Goal: Transaction & Acquisition: Subscribe to service/newsletter

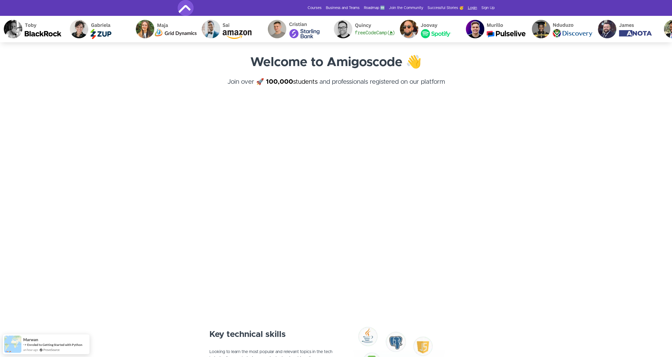
click at [476, 6] on link "Login" at bounding box center [472, 7] width 9 height 5
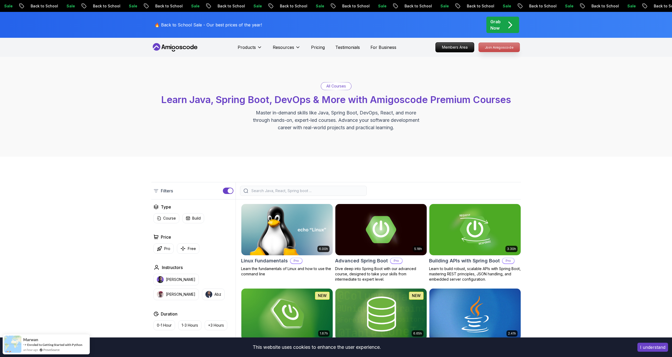
click at [508, 49] on p "Join Amigoscode" at bounding box center [499, 47] width 41 height 9
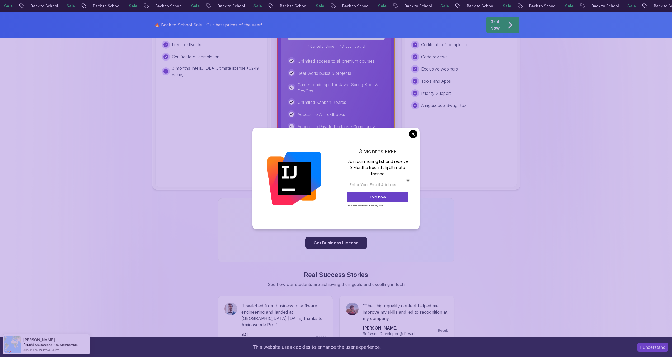
scroll to position [343, 0]
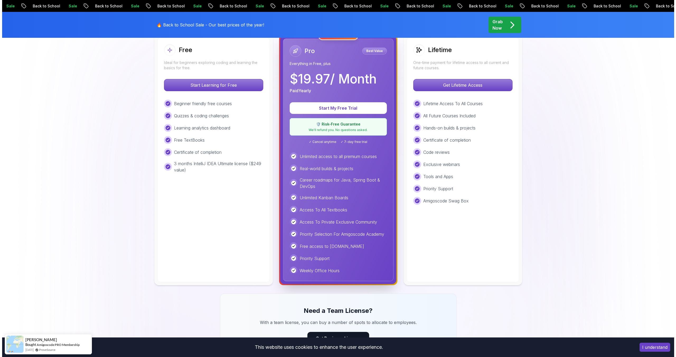
scroll to position [0, 0]
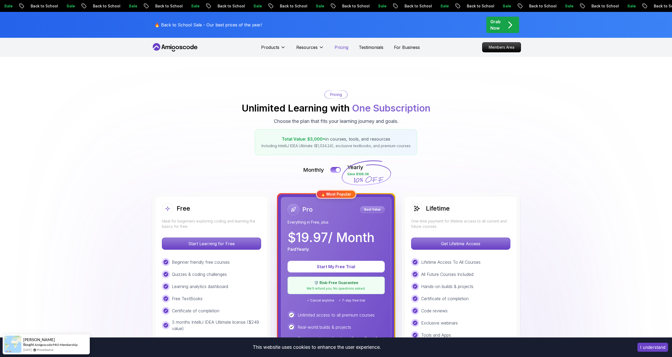
click at [342, 48] on p "Pricing" at bounding box center [342, 47] width 14 height 6
click at [506, 50] on p "Members Area" at bounding box center [501, 47] width 36 height 9
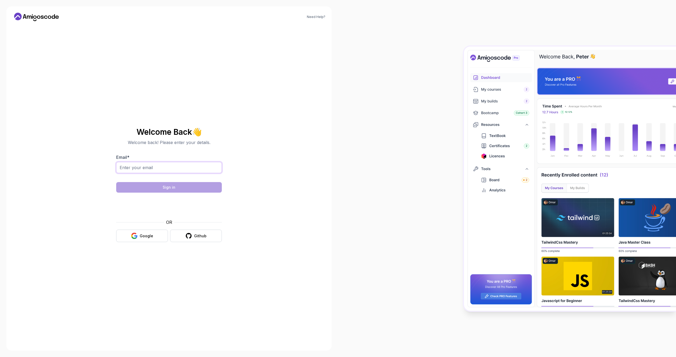
click at [197, 167] on input "Email *" at bounding box center [169, 167] width 106 height 11
type input "ivanfoyflorentino@gmail.com"
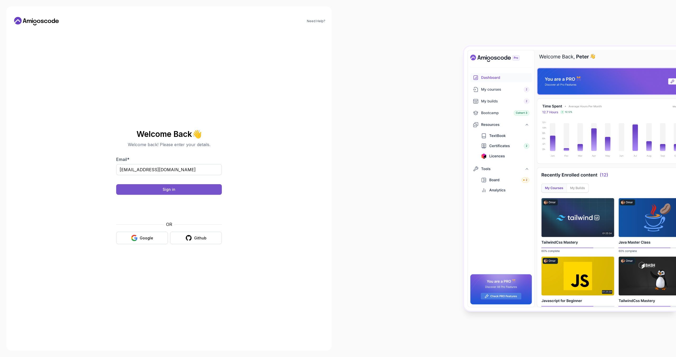
click at [175, 191] on button "Sign in" at bounding box center [169, 189] width 106 height 11
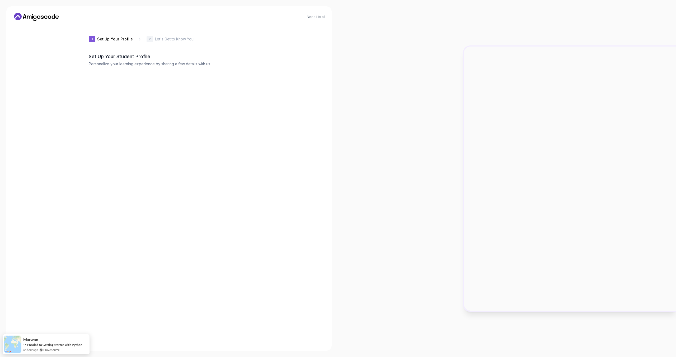
type input "loftybison52190"
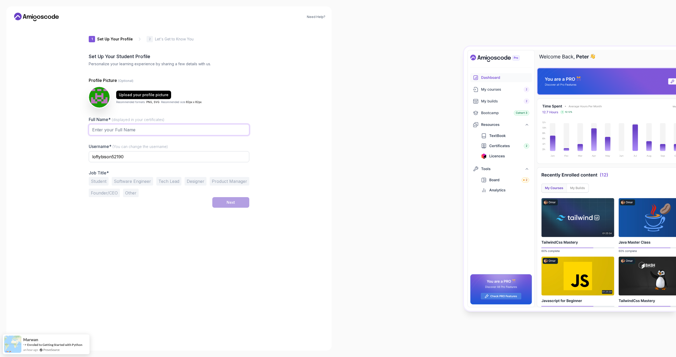
click at [110, 133] on input "Full Name* (displayed in your certificates)" at bounding box center [169, 129] width 161 height 11
type input "Ivan Bernard Foy"
click at [124, 159] on input "loftybison52190" at bounding box center [169, 156] width 161 height 11
type input "e"
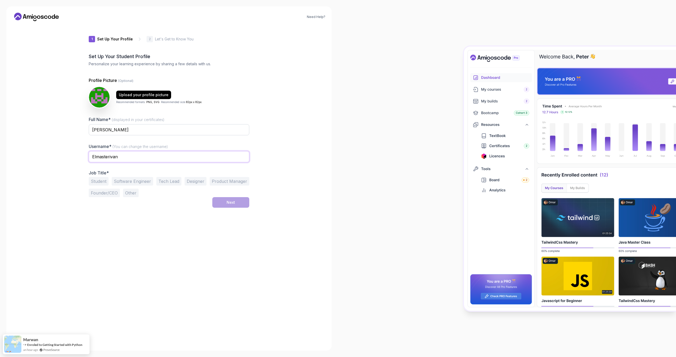
type input "Elmasterivan"
click at [193, 238] on div "1 Set Up Your Profile 1 Set Up Your Profile 2 Let's Get to Know You Set Up Your…" at bounding box center [169, 184] width 161 height 319
click at [129, 194] on button "Other" at bounding box center [131, 193] width 16 height 8
click at [115, 209] on input "text" at bounding box center [169, 206] width 161 height 11
click at [104, 177] on div "Job Title* Student Software Engineer Tech Lead Designer Product Manager Founder…" at bounding box center [169, 194] width 161 height 48
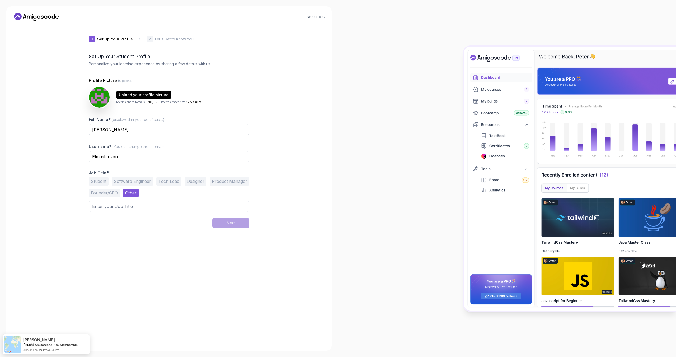
click at [97, 181] on button "Student" at bounding box center [99, 181] width 20 height 8
click at [220, 206] on button "Next" at bounding box center [230, 202] width 37 height 11
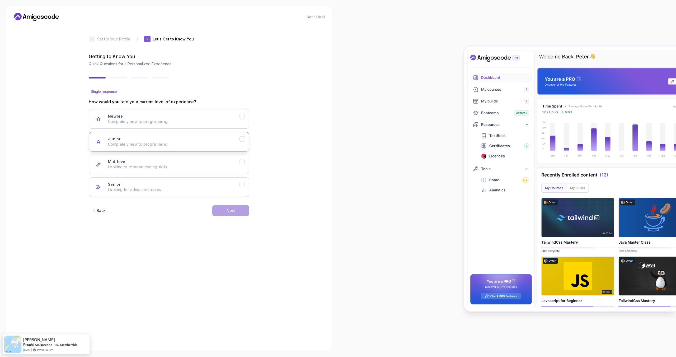
click at [173, 145] on p "Completely new to programming." at bounding box center [174, 144] width 132 height 5
click at [235, 211] on div "Next" at bounding box center [231, 210] width 8 height 5
click at [135, 119] on p "Node.js, Python, Java" at bounding box center [174, 121] width 132 height 5
click at [235, 212] on div "Next" at bounding box center [231, 210] width 8 height 5
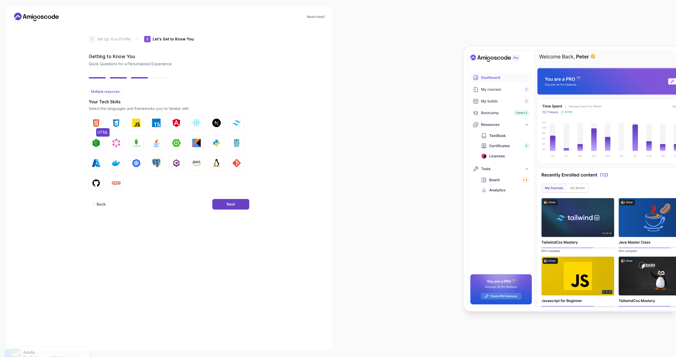
click at [97, 119] on img "button" at bounding box center [96, 123] width 8 height 8
click at [119, 120] on img "button" at bounding box center [116, 123] width 8 height 8
click at [237, 204] on button "Next" at bounding box center [230, 204] width 37 height 11
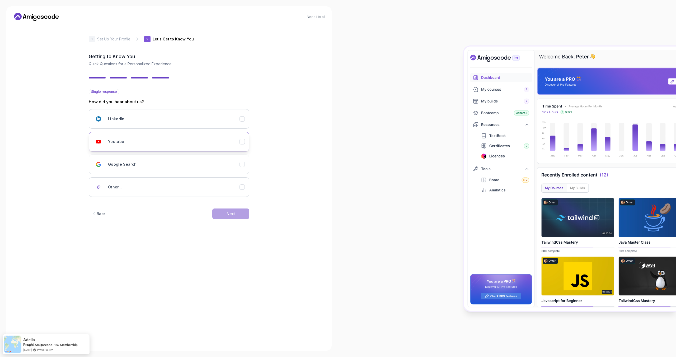
click at [151, 141] on div "Youtube" at bounding box center [174, 141] width 132 height 11
click at [229, 206] on div "Back Next" at bounding box center [169, 213] width 161 height 27
click at [233, 212] on div "Next" at bounding box center [231, 213] width 8 height 5
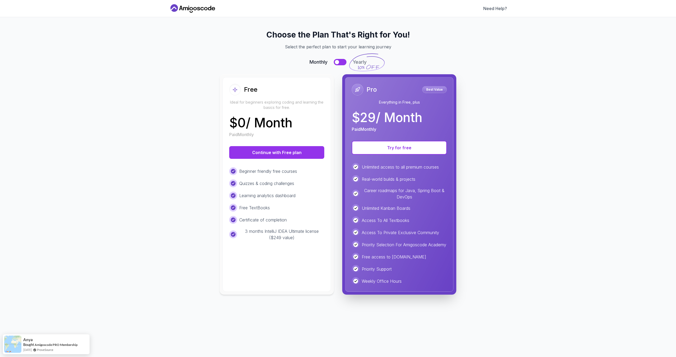
click at [341, 63] on button at bounding box center [340, 62] width 13 height 6
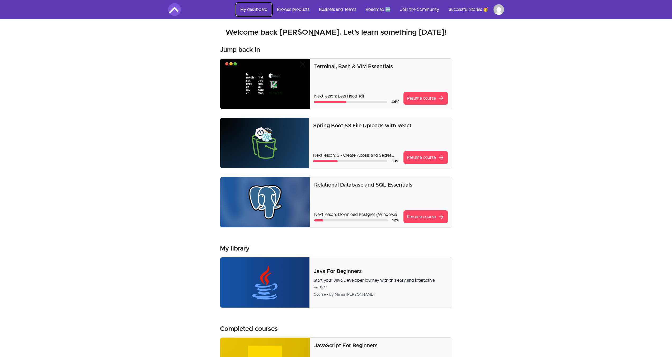
drag, startPoint x: 239, startPoint y: 7, endPoint x: 245, endPoint y: 7, distance: 5.8
click at [239, 7] on link "My dashboard" at bounding box center [254, 9] width 36 height 13
click at [246, 7] on link "My dashboard" at bounding box center [254, 9] width 36 height 13
click at [281, 6] on link "Browse products" at bounding box center [293, 9] width 41 height 13
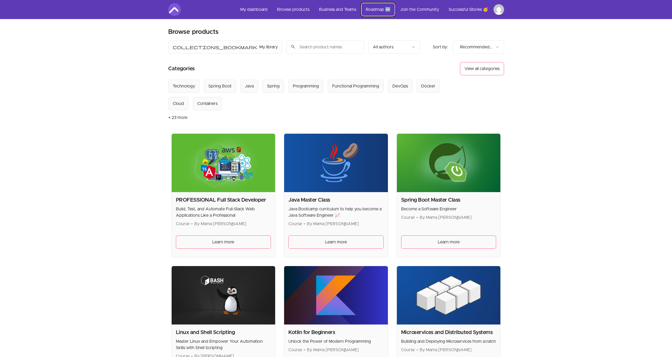
click at [384, 9] on link "Roadmap 🆕" at bounding box center [377, 9] width 33 height 13
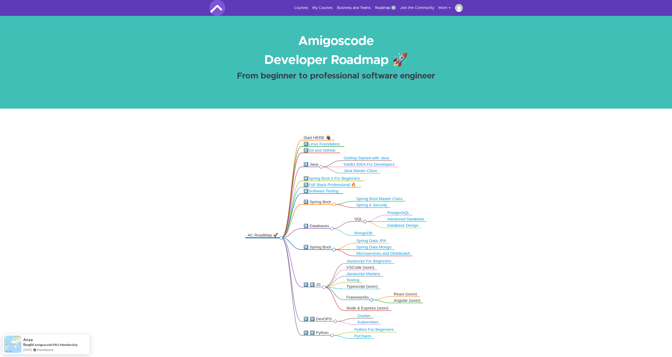
click at [329, 137] on div "Start HERE 👋🏿" at bounding box center [317, 137] width 28 height 5
click at [312, 138] on div "Start HERE 👋🏿" at bounding box center [317, 137] width 28 height 5
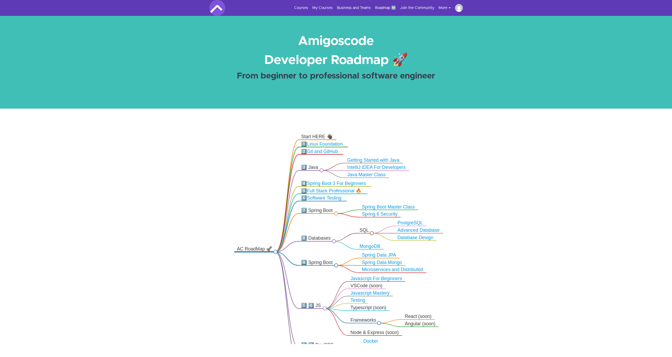
click at [336, 145] on link "Linux Foundation" at bounding box center [325, 143] width 36 height 5
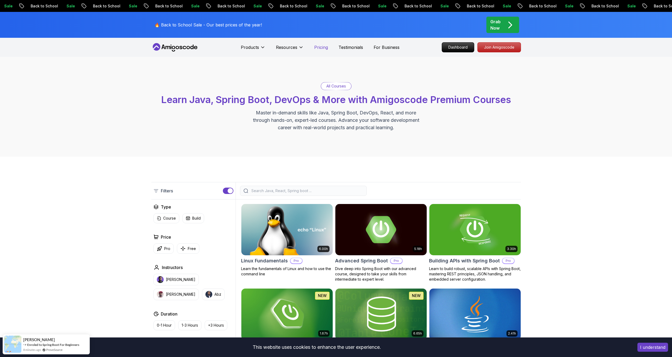
click at [314, 48] on p "Pricing" at bounding box center [321, 47] width 14 height 6
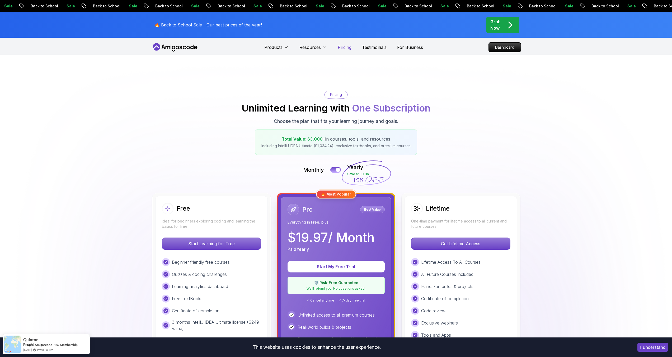
click at [340, 48] on p "Pricing" at bounding box center [345, 47] width 14 height 6
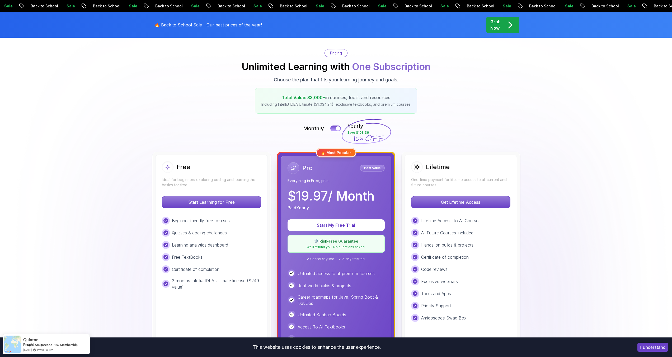
scroll to position [106, 0]
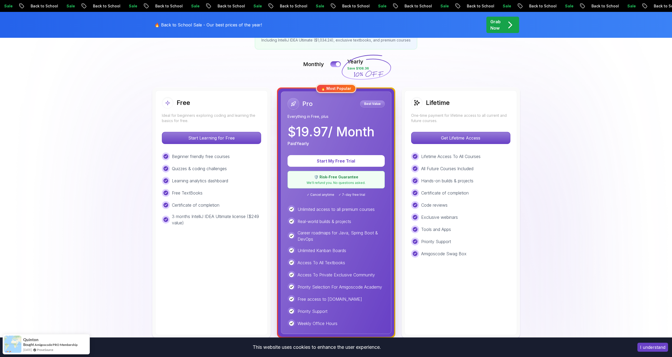
click at [336, 67] on div "Monthly Yearly Save $108.36" at bounding box center [336, 64] width 370 height 13
click at [336, 64] on button at bounding box center [335, 64] width 11 height 6
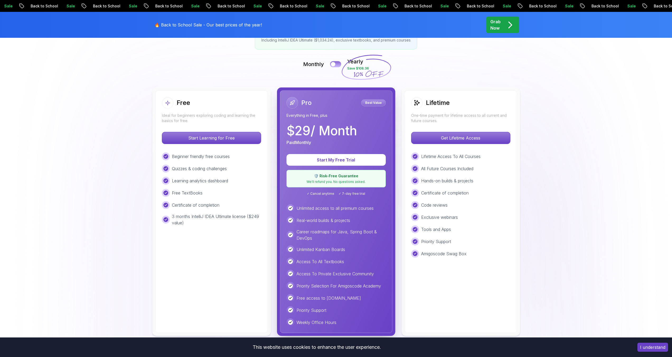
click at [335, 64] on button at bounding box center [335, 64] width 11 height 6
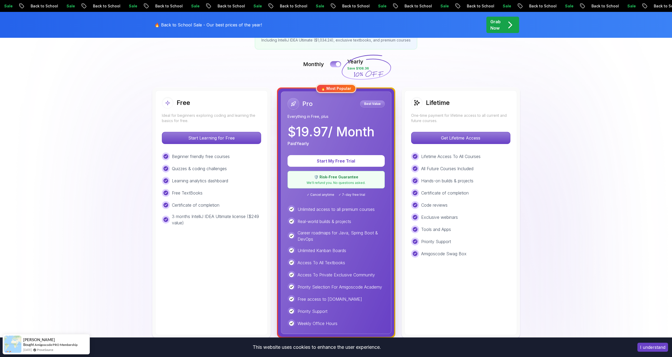
click at [335, 64] on button at bounding box center [335, 64] width 11 height 6
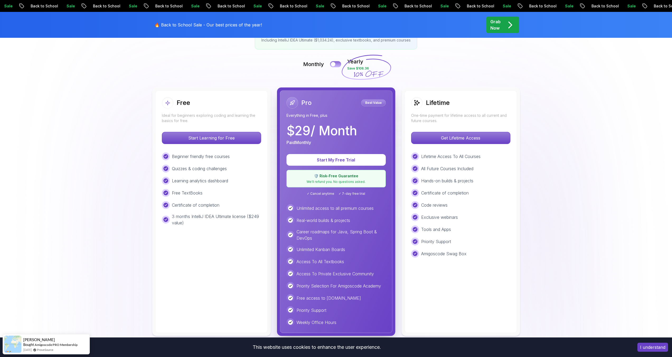
click at [335, 64] on div at bounding box center [333, 64] width 4 height 4
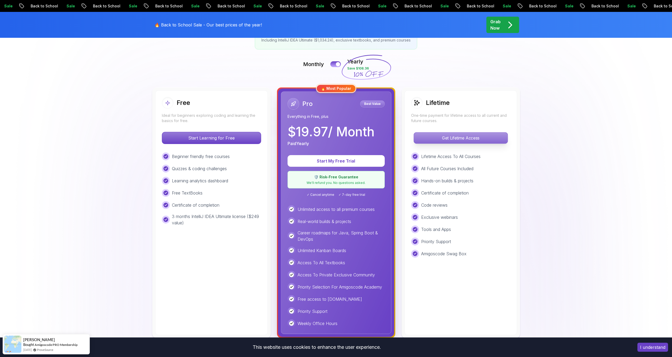
click at [457, 137] on p "Get Lifetime Access" at bounding box center [461, 137] width 94 height 11
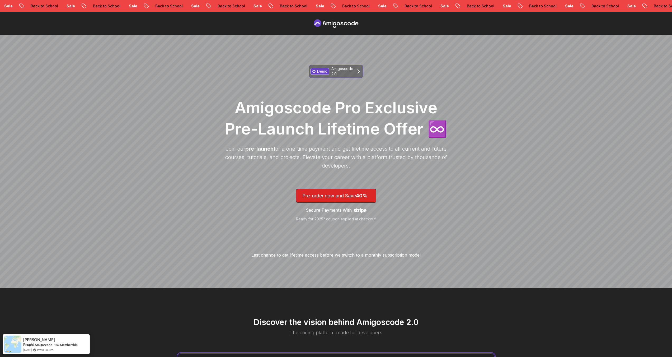
click at [350, 74] on p "Amigoscode 2.0" at bounding box center [342, 71] width 22 height 11
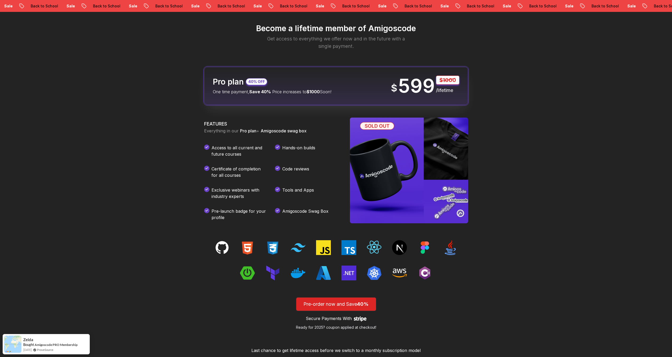
scroll to position [604, 0]
